Goal: Contribute content: Contribute content

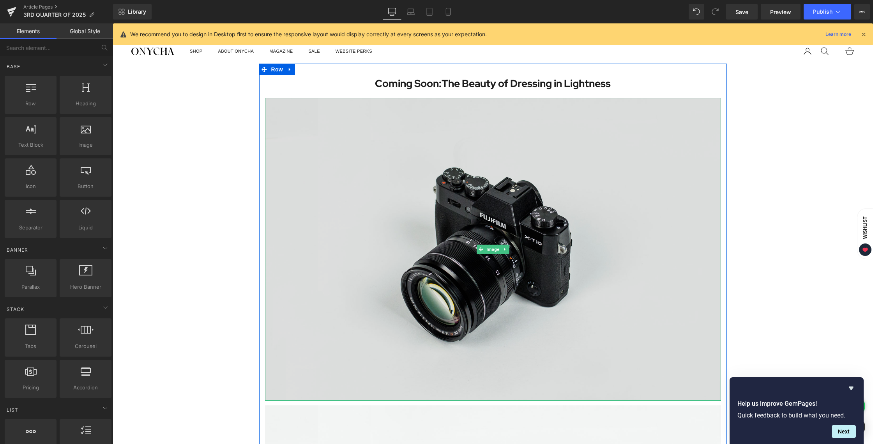
click at [504, 166] on img at bounding box center [493, 249] width 456 height 302
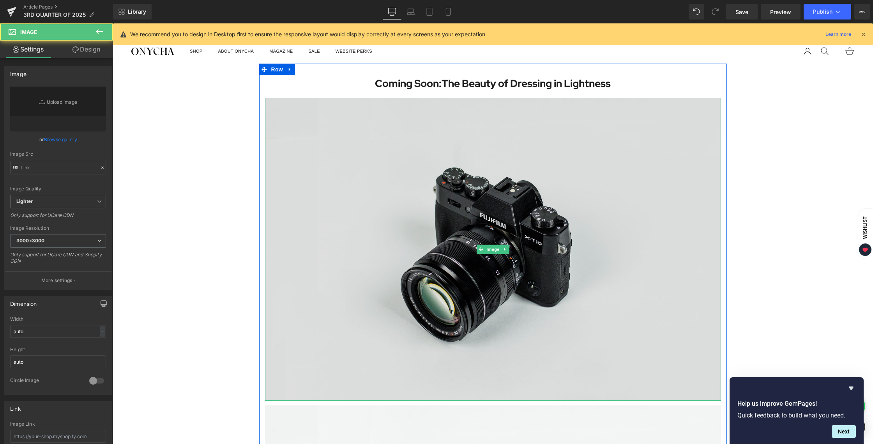
type input "//[DOMAIN_NAME][URL]"
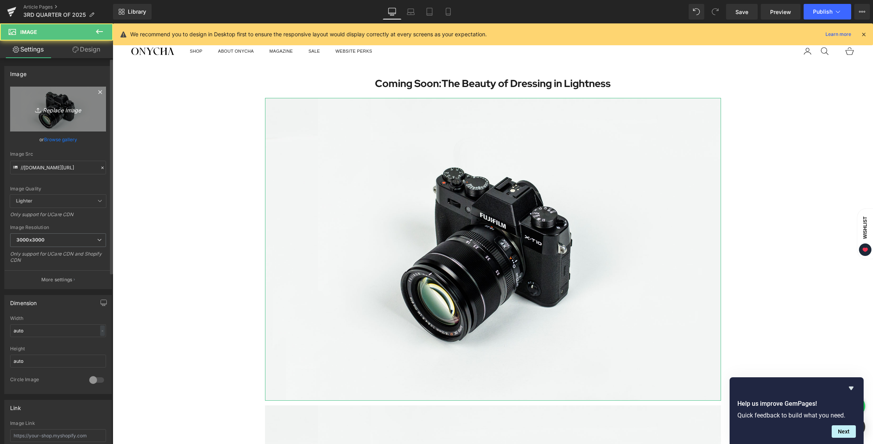
click at [57, 118] on link "Replace Image" at bounding box center [58, 109] width 96 height 45
type input "C:\fakepath\BLOG [DATE]-06.jpg"
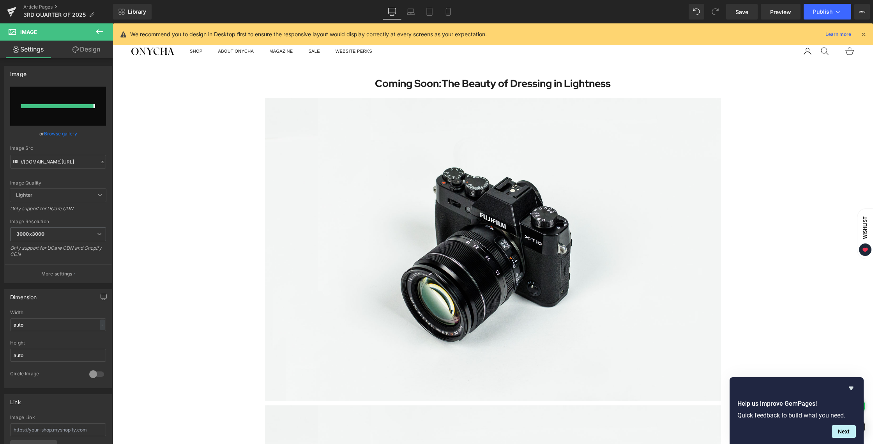
type input "[URL][DOMAIN_NAME][DATE]"
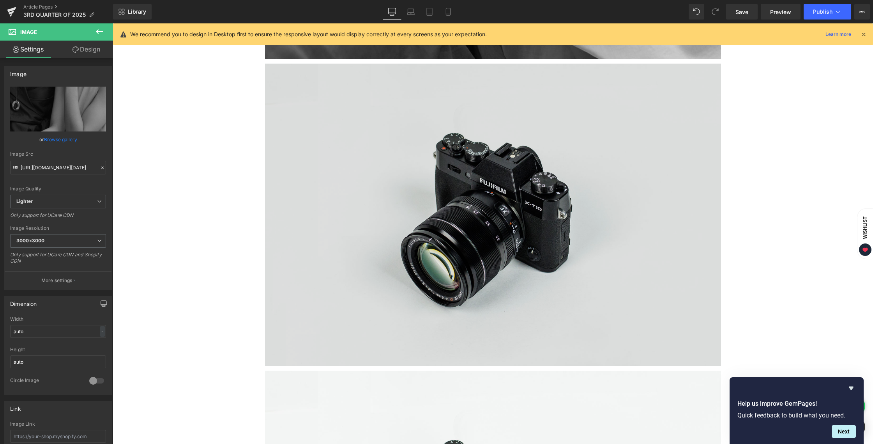
scroll to position [715, 0]
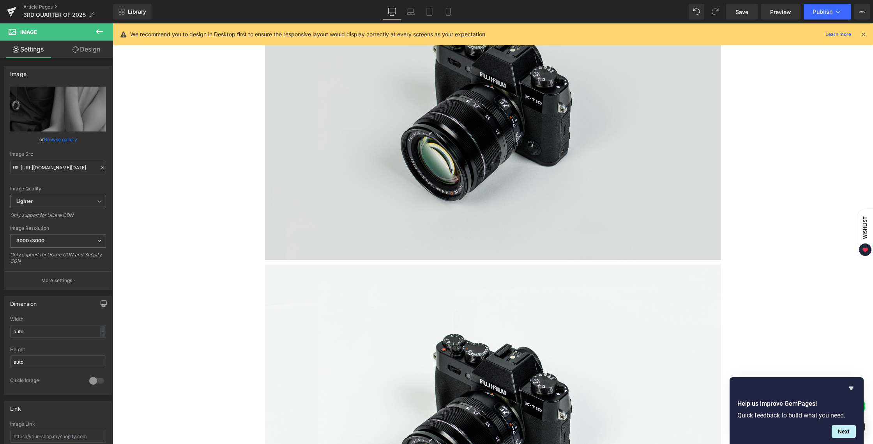
click at [560, 164] on img at bounding box center [493, 109] width 456 height 302
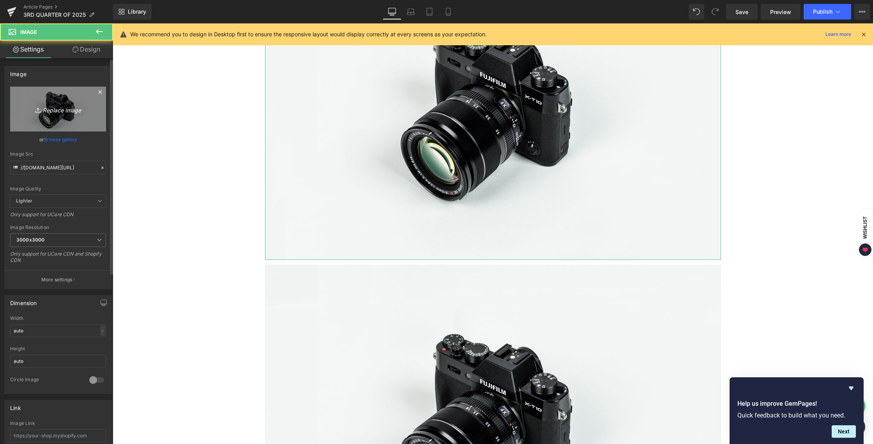
click at [45, 112] on icon "Replace Image" at bounding box center [58, 109] width 62 height 10
type input "C:\fakepath\BLOG [DATE]-05.jpg"
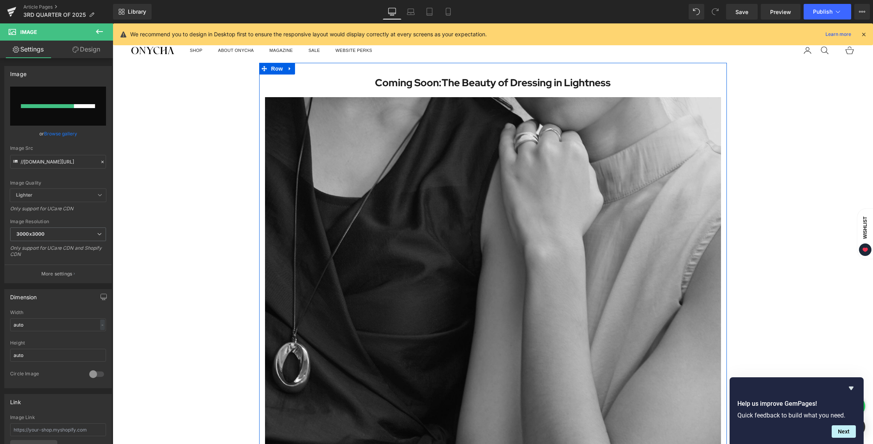
scroll to position [0, 0]
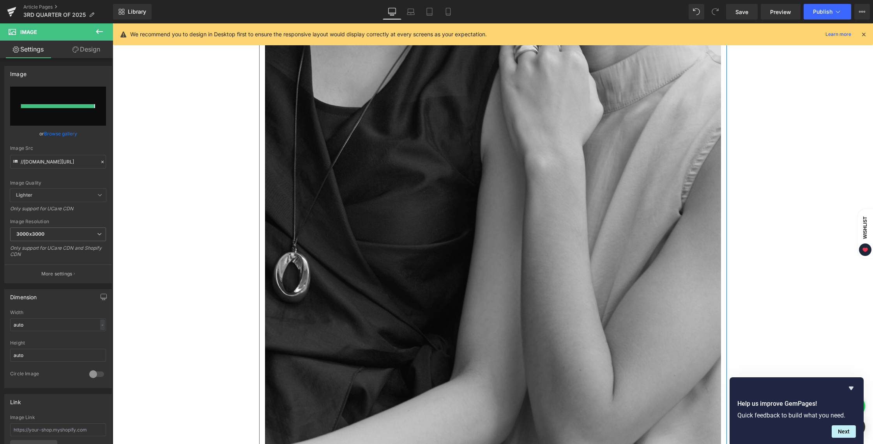
type input "[URL][DOMAIN_NAME][DATE]"
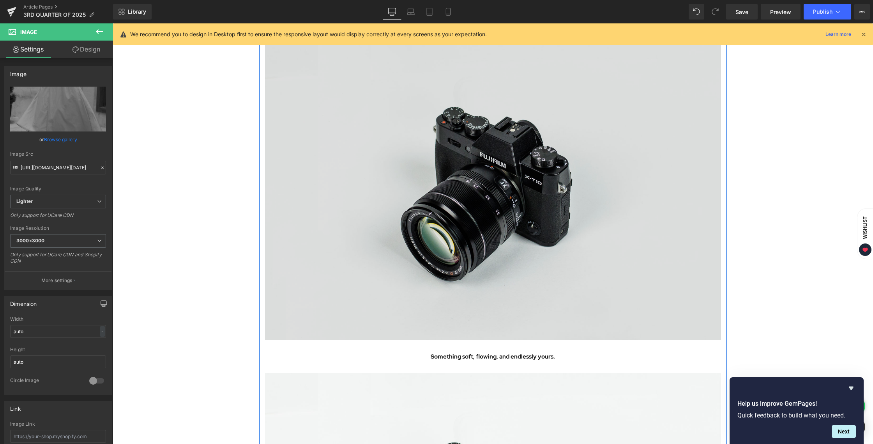
scroll to position [1214, 0]
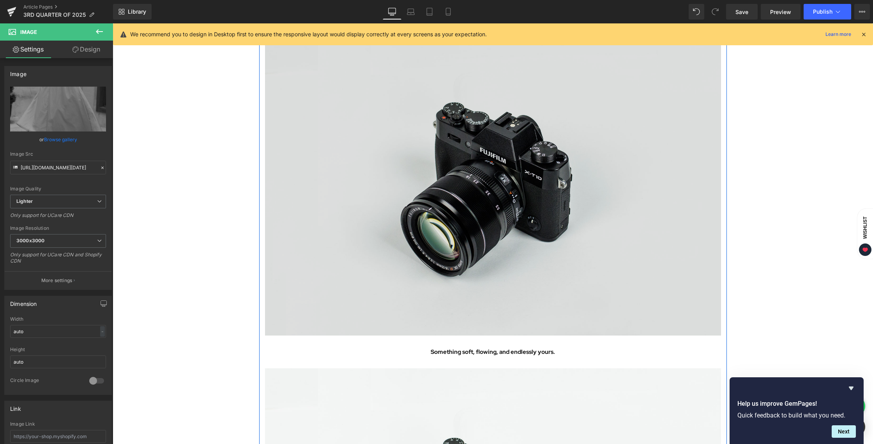
click at [453, 200] on img at bounding box center [493, 184] width 456 height 302
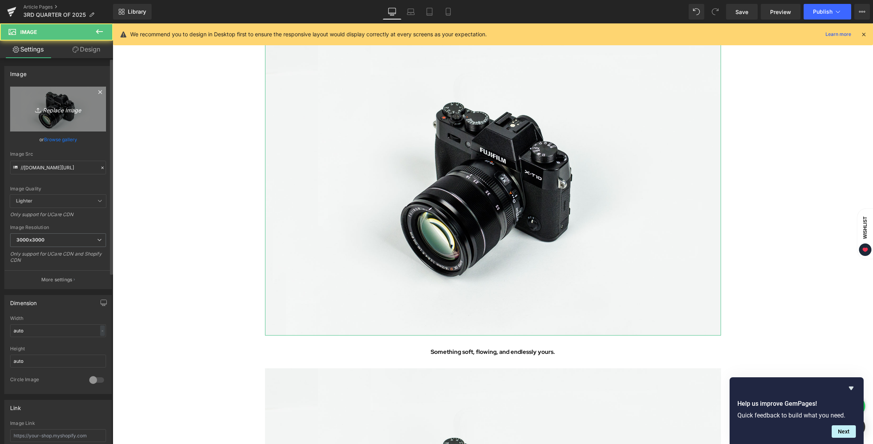
click at [74, 113] on icon "Replace Image" at bounding box center [58, 109] width 62 height 10
type input "C:\fakepath\BLOG [DATE]-03.jpg"
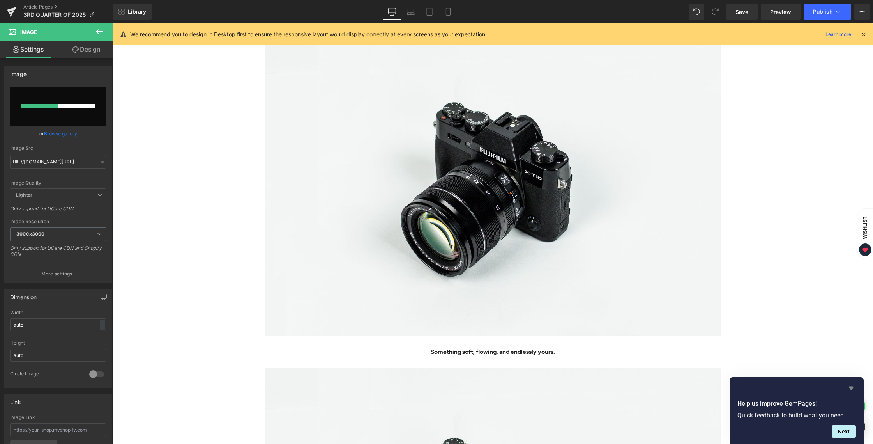
click at [854, 386] on icon "Hide survey" at bounding box center [851, 387] width 9 height 9
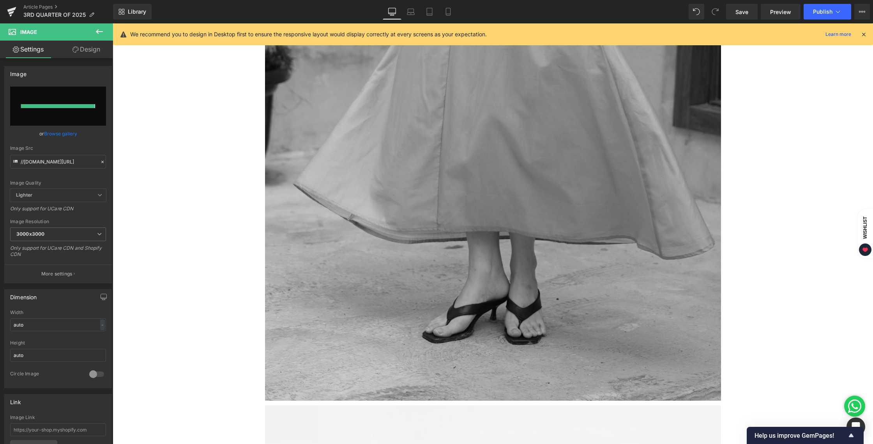
type input "[URL][DOMAIN_NAME][DATE]"
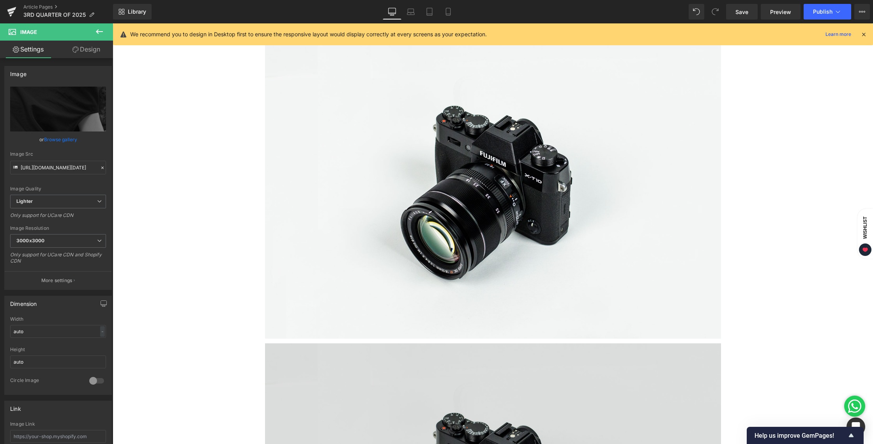
scroll to position [1751, 0]
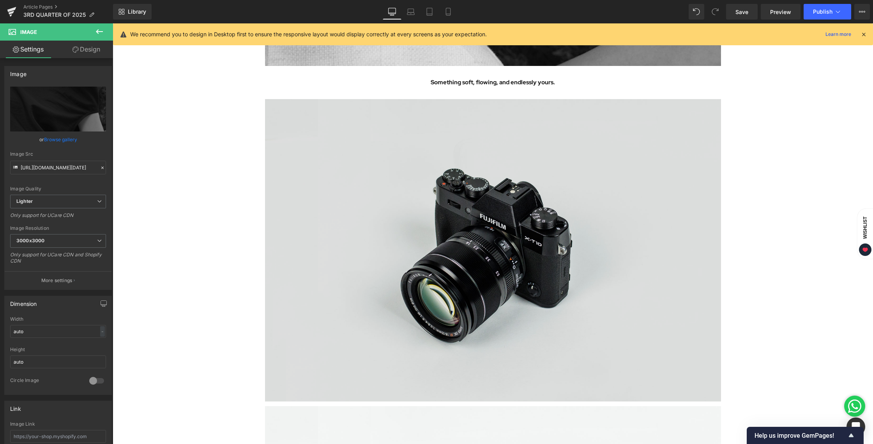
click at [571, 248] on img at bounding box center [493, 250] width 456 height 302
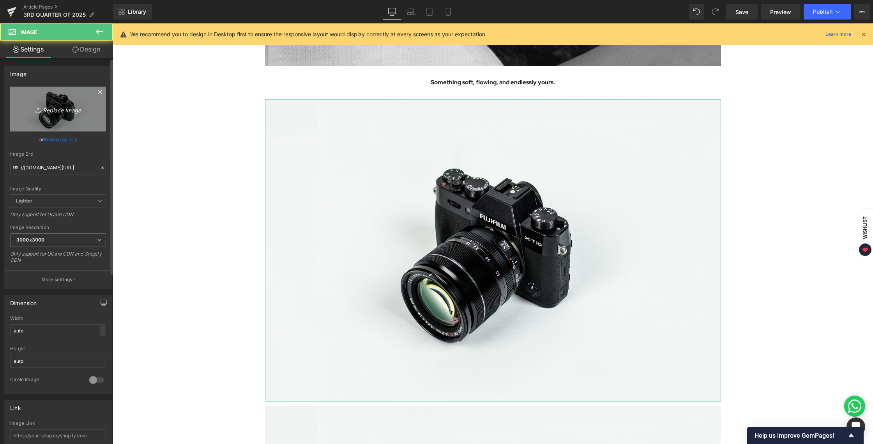
click at [48, 111] on icon "Replace Image" at bounding box center [58, 109] width 62 height 10
type input "C:\fakepath\BLOG [DATE]-01.jpg"
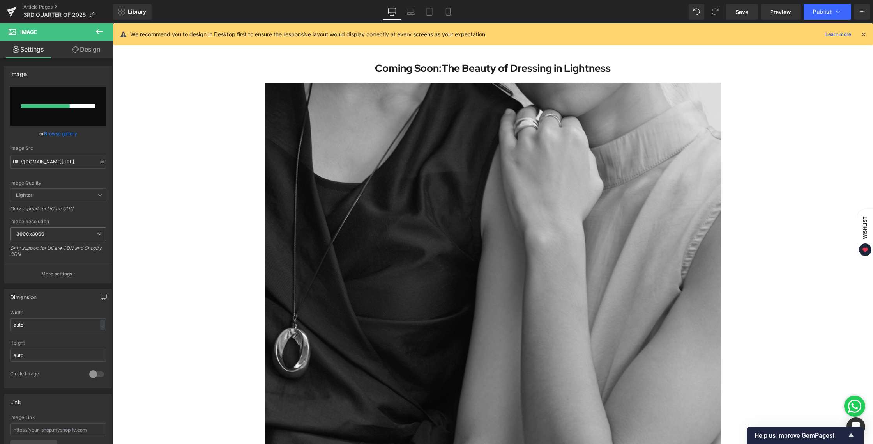
scroll to position [0, 0]
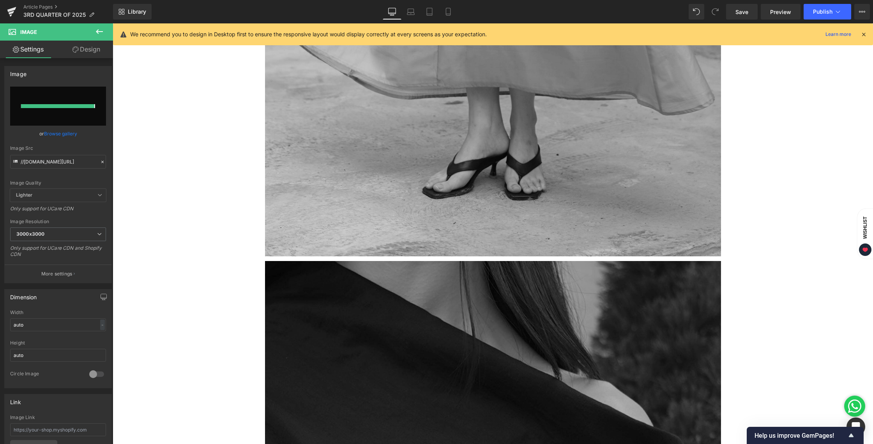
type input "[URL][DOMAIN_NAME][DATE]"
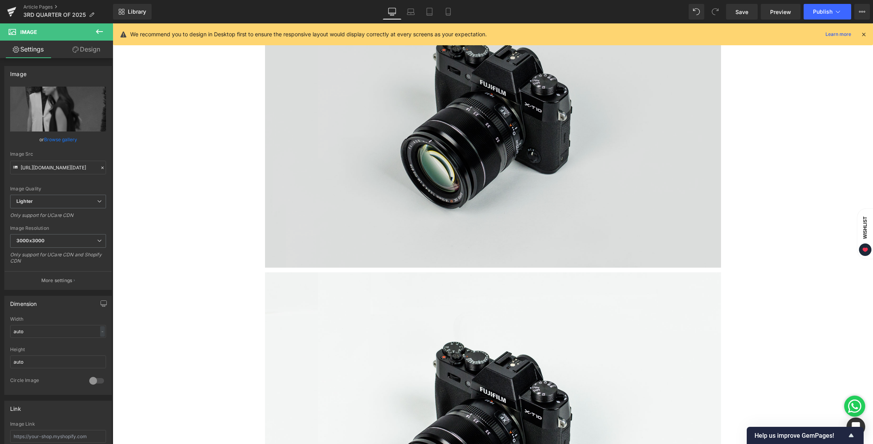
scroll to position [2465, 0]
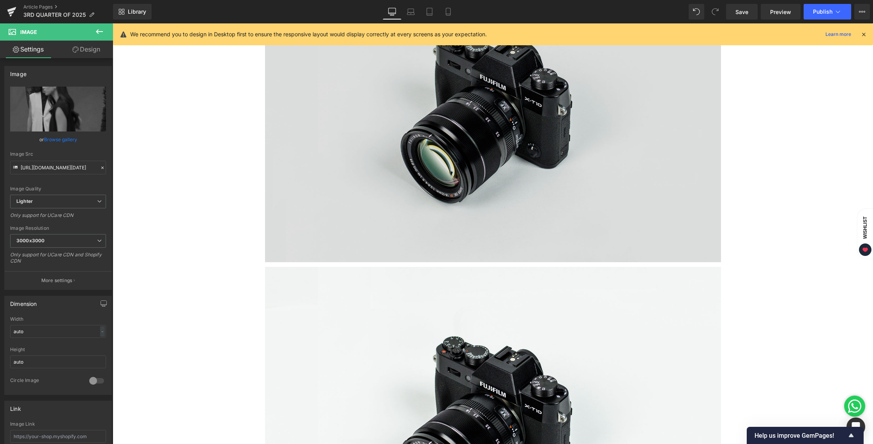
click at [620, 230] on img at bounding box center [493, 111] width 456 height 302
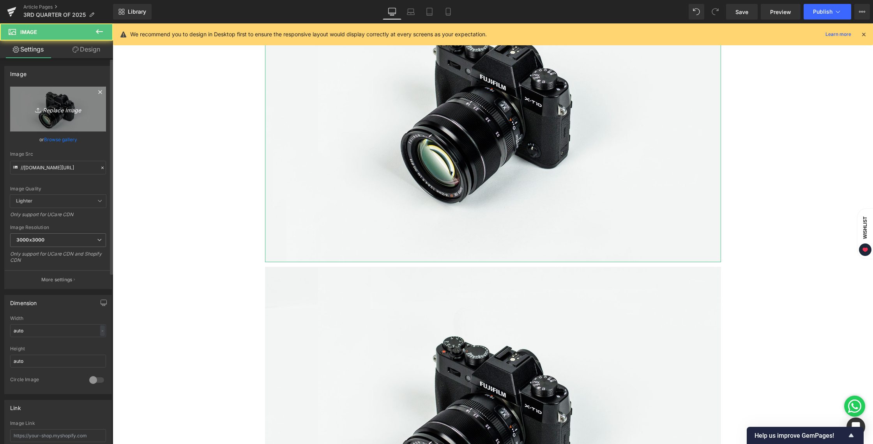
click at [57, 113] on icon "Replace Image" at bounding box center [58, 109] width 62 height 10
type input "C:\fakepath\BLOG [DATE]-04.jpg"
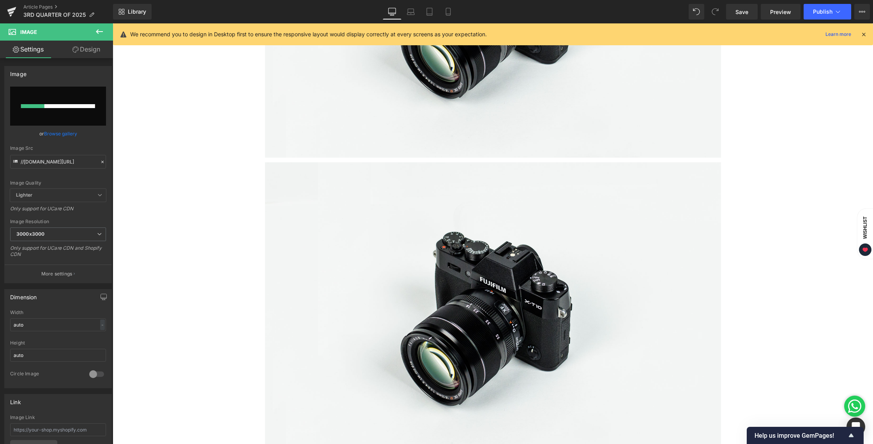
scroll to position [2716, 0]
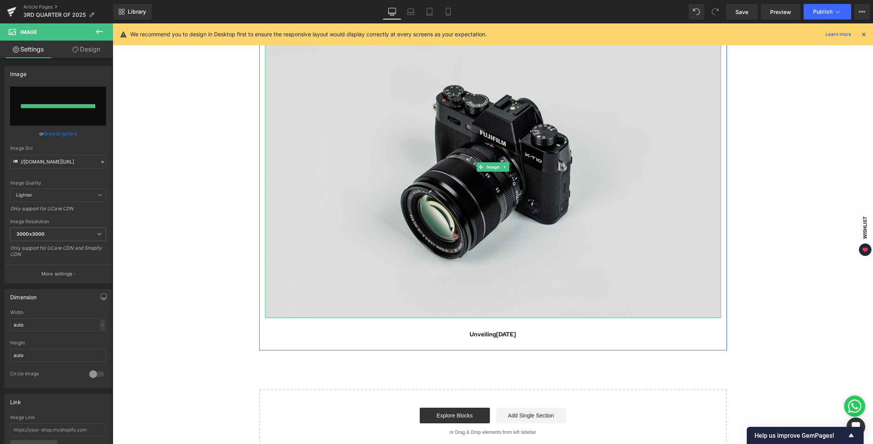
type input "[URL][DOMAIN_NAME][DATE]"
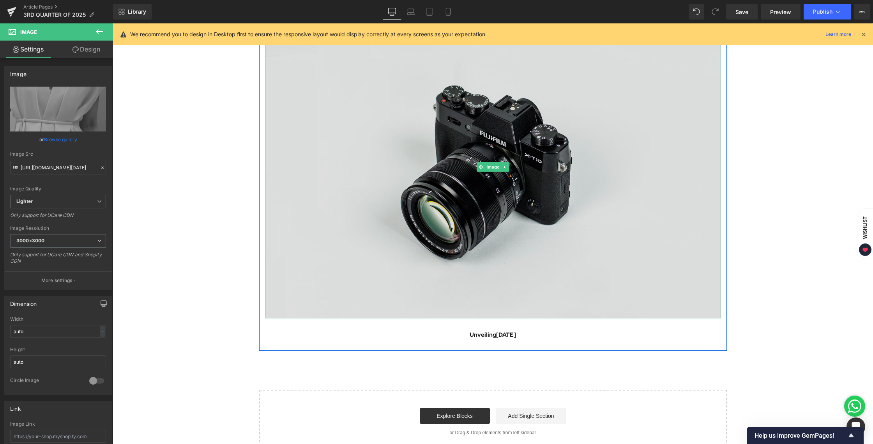
click at [477, 117] on img at bounding box center [493, 167] width 456 height 302
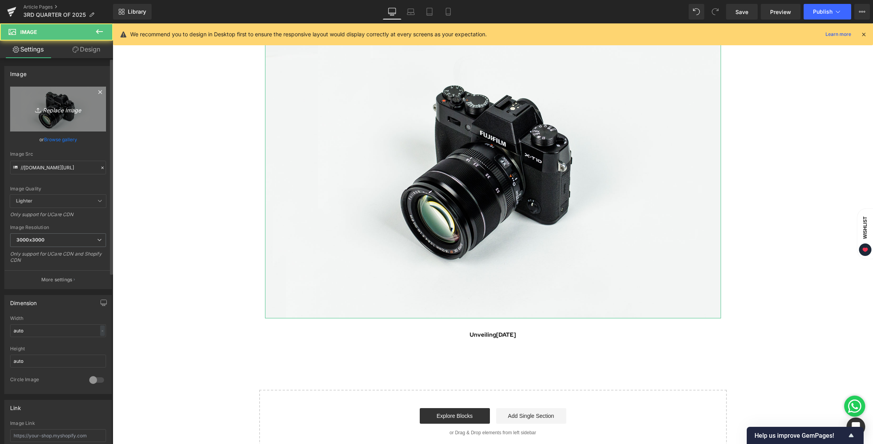
click at [51, 107] on icon "Replace Image" at bounding box center [58, 109] width 62 height 10
type input "C:\fakepath\BLOG [DATE]-02.jpg"
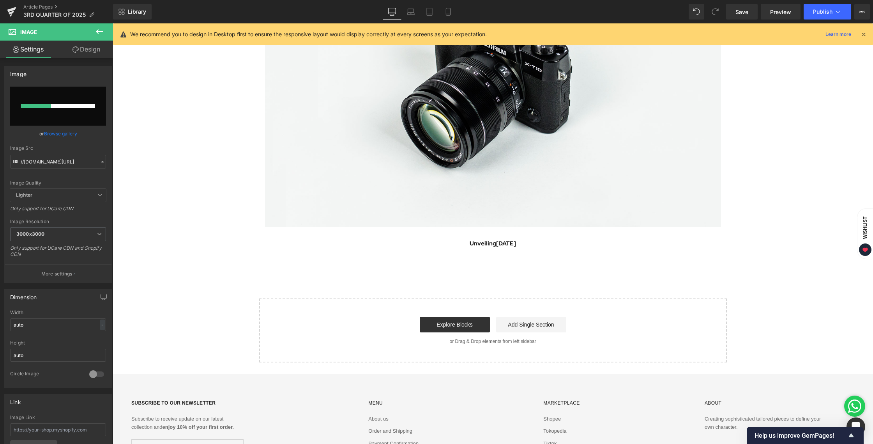
scroll to position [3093, 0]
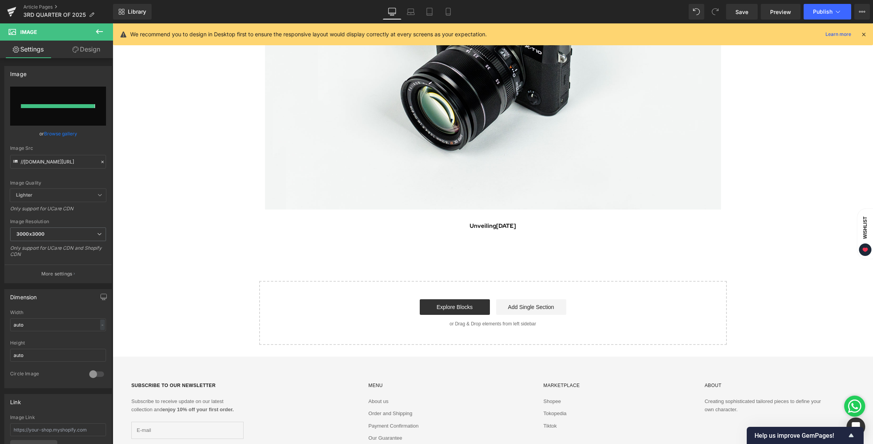
type input "[URL][DOMAIN_NAME][DATE]"
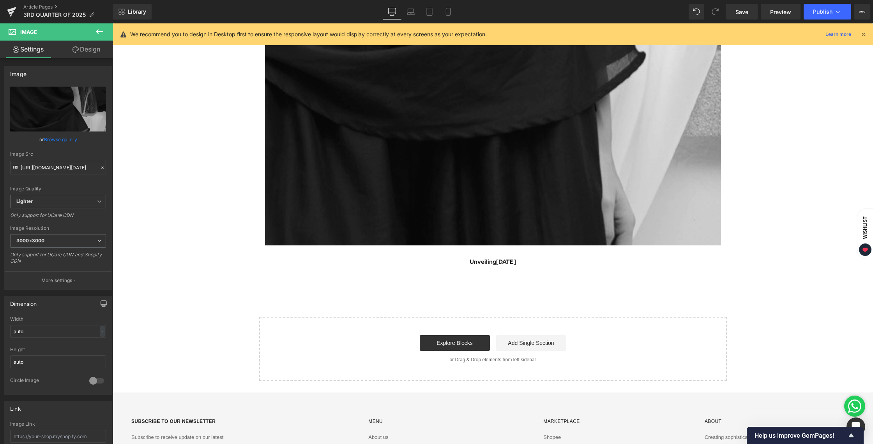
scroll to position [3277, 0]
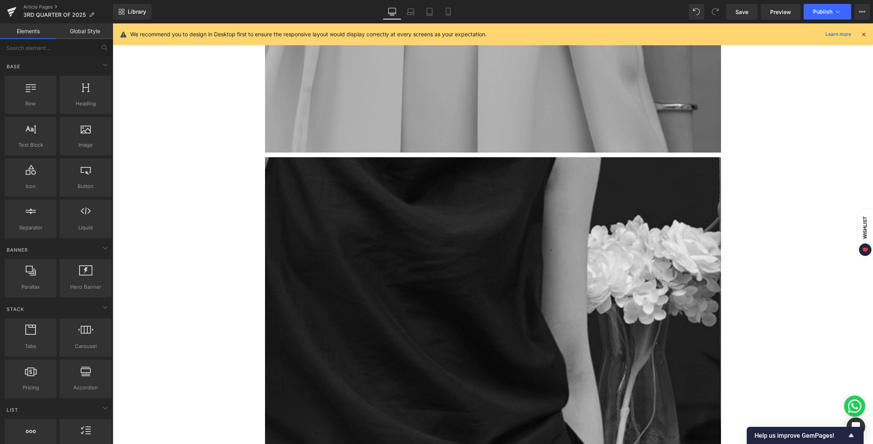
scroll to position [2678, 0]
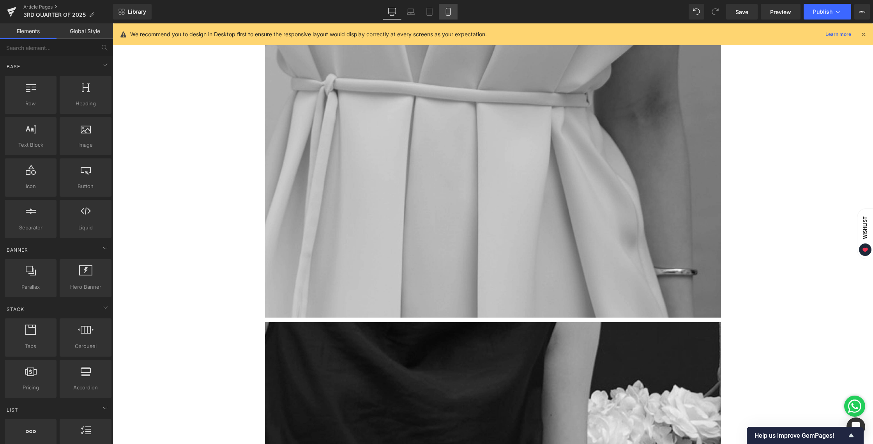
click at [454, 12] on link "Mobile" at bounding box center [448, 12] width 19 height 16
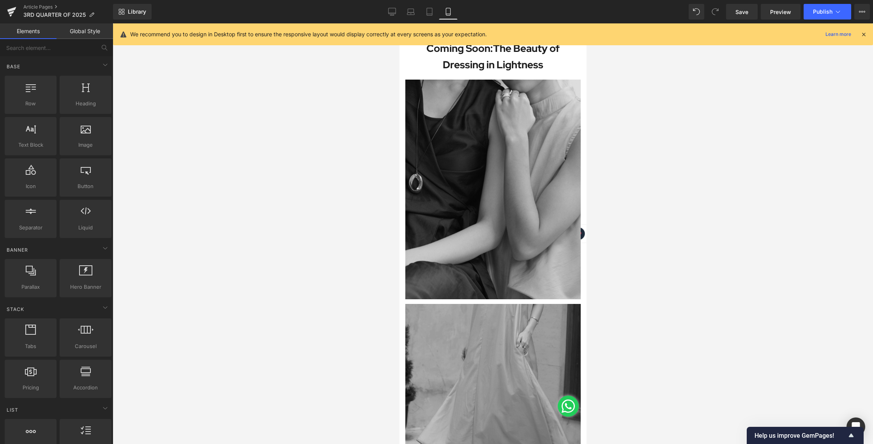
scroll to position [0, 0]
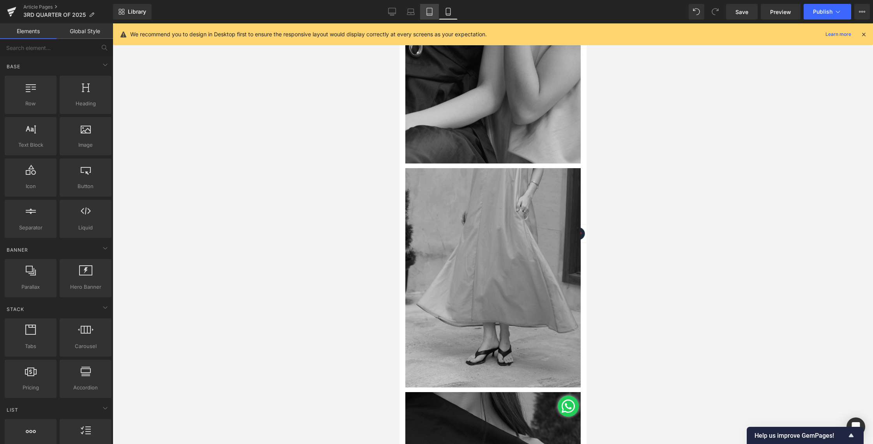
click at [432, 8] on icon at bounding box center [429, 11] width 5 height 7
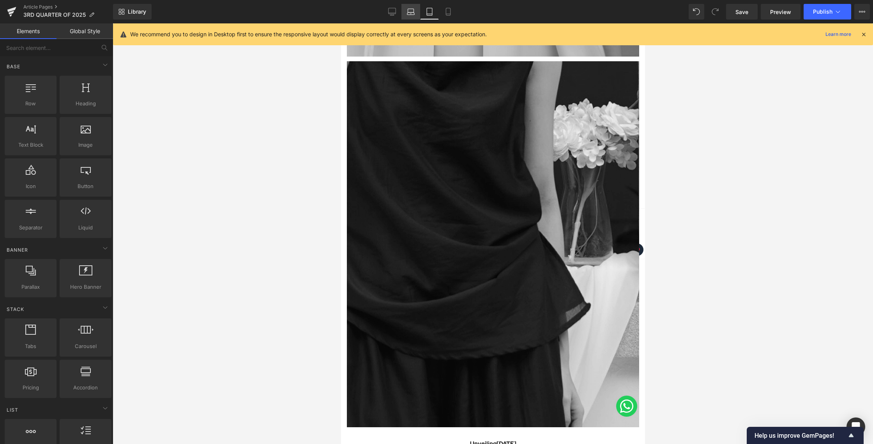
click at [407, 14] on icon at bounding box center [411, 12] width 8 height 8
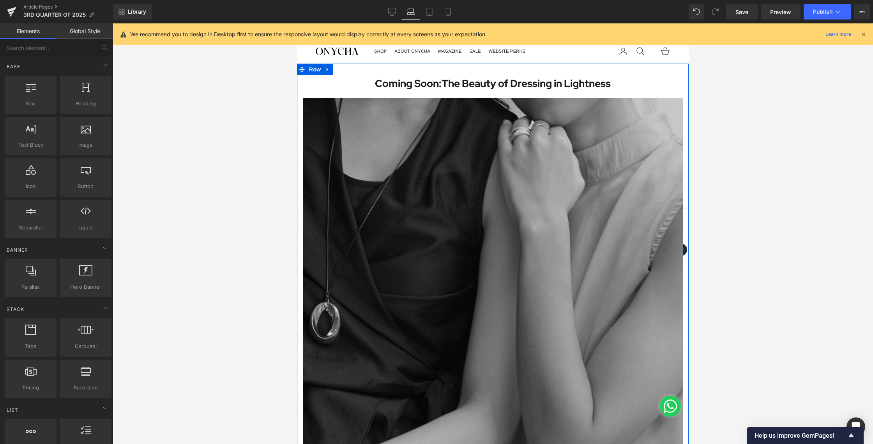
click at [513, 132] on img at bounding box center [493, 335] width 380 height 475
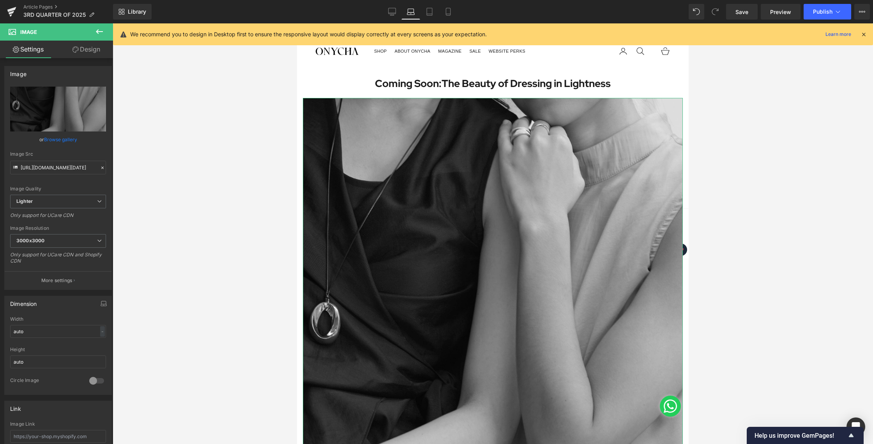
click at [87, 55] on link "Design" at bounding box center [86, 50] width 57 height 18
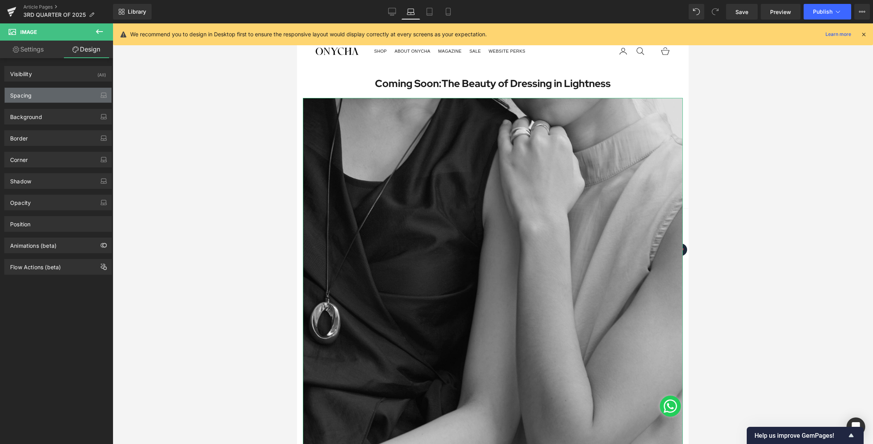
click at [33, 95] on div "Spacing" at bounding box center [58, 95] width 107 height 15
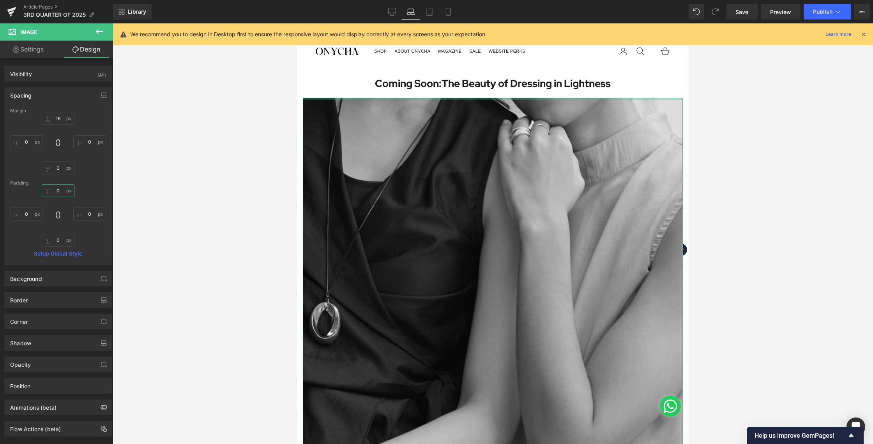
click at [59, 194] on input "0" at bounding box center [58, 190] width 33 height 13
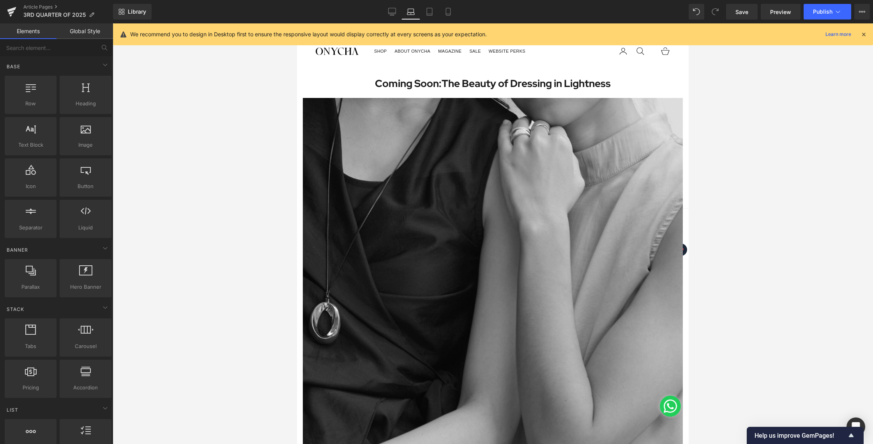
click at [188, 138] on div at bounding box center [493, 233] width 760 height 420
click at [448, 9] on icon at bounding box center [448, 12] width 8 height 8
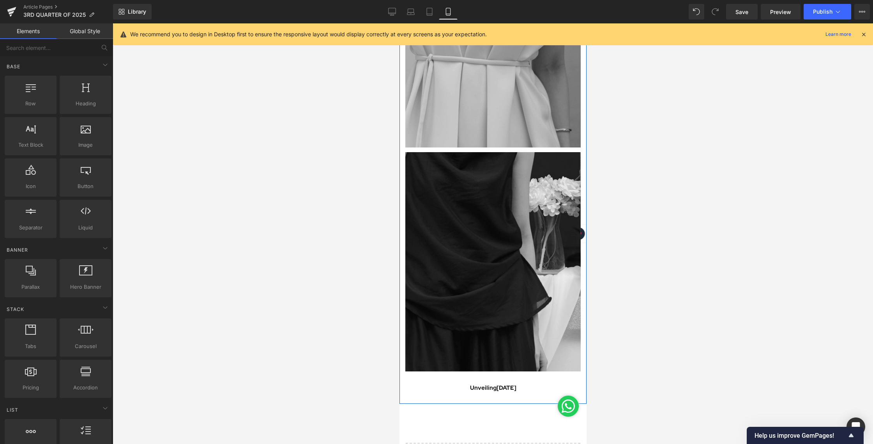
scroll to position [1107, 0]
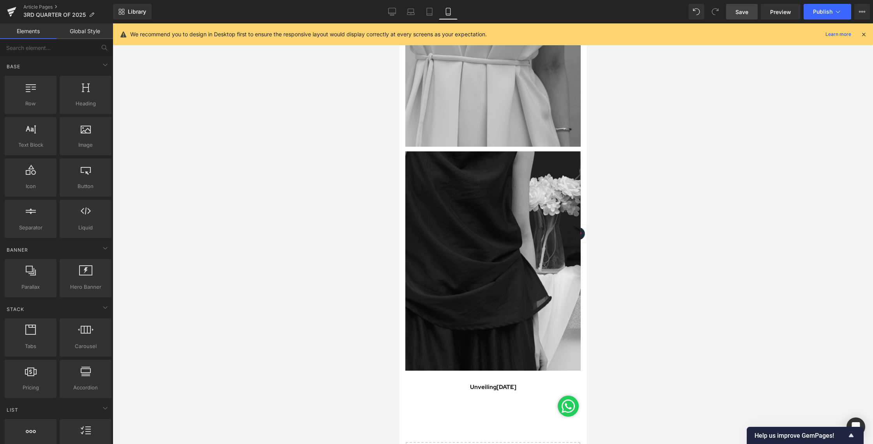
click at [746, 16] on span "Save" at bounding box center [741, 12] width 13 height 8
click at [789, 16] on link "Preview" at bounding box center [781, 12] width 40 height 16
